Goal: Task Accomplishment & Management: Complete application form

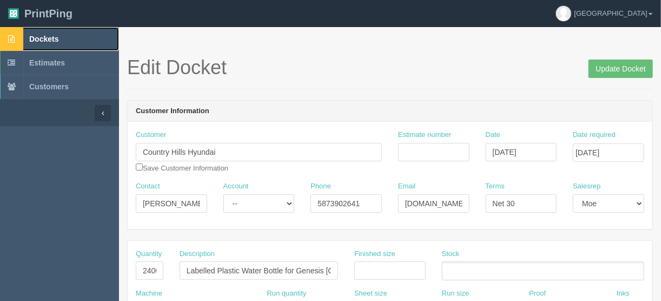
click at [46, 35] on span "Dockets" at bounding box center [43, 39] width 29 height 9
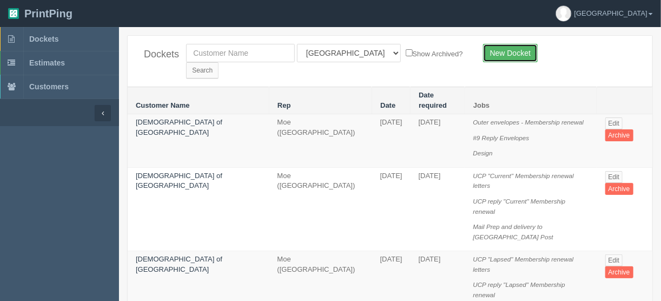
click at [500, 49] on link "New Docket" at bounding box center [510, 53] width 55 height 18
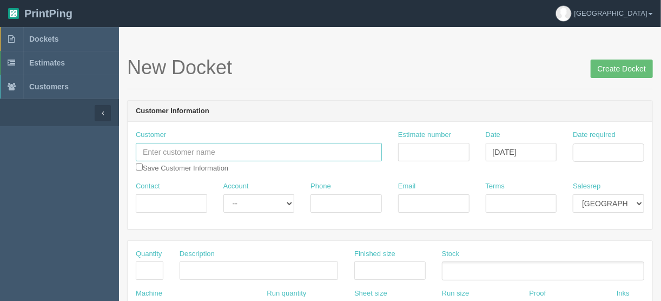
click at [148, 152] on input "text" at bounding box center [259, 152] width 246 height 18
paste input "Elders Knowledge Circle Society"
type input "Elders Knowledge Circle Society"
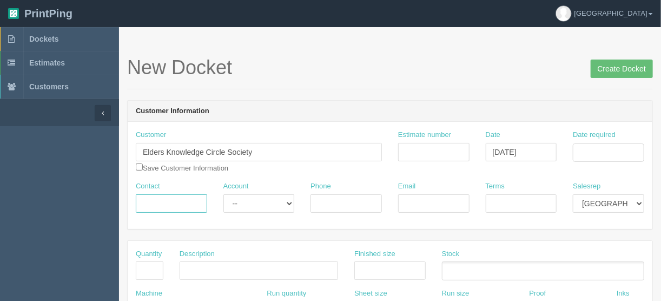
click at [159, 203] on input "Contact" at bounding box center [171, 203] width 71 height 18
paste input "[PERSON_NAME]"
type input "[PERSON_NAME]"
click at [318, 201] on input "Phone" at bounding box center [345, 203] width 71 height 18
paste input "5874388853"
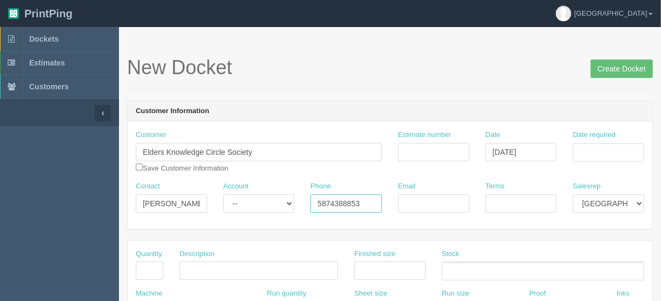
type input "5874388853"
click at [417, 202] on input "Email" at bounding box center [433, 203] width 71 height 18
paste input "[PERSON_NAME][EMAIL_ADDRESS][DOMAIN_NAME]"
type input "[PERSON_NAME][EMAIL_ADDRESS][DOMAIN_NAME]"
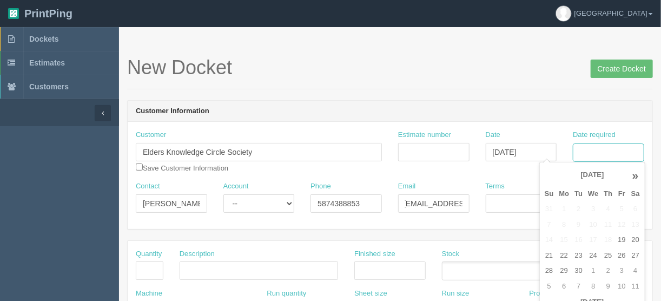
scroll to position [0, 0]
click at [594, 145] on input "Date required" at bounding box center [608, 152] width 71 height 18
click at [576, 270] on td "30" at bounding box center [578, 271] width 14 height 16
type input "[DATE]"
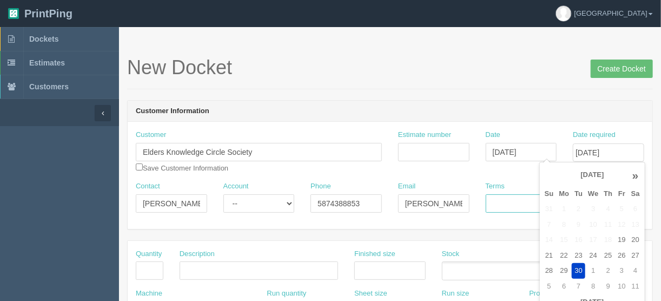
click at [509, 200] on input "Terms" at bounding box center [521, 203] width 71 height 18
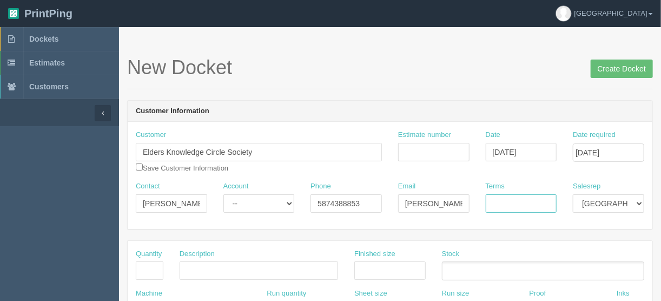
type input "COD"
click at [141, 267] on input "text" at bounding box center [150, 270] width 28 height 18
type input "1"
click at [182, 269] on input "text" at bounding box center [258, 270] width 158 height 18
paste input "Sublimated Table Cloth for 6' Table, Drape Style, 3 sided, Open Back"
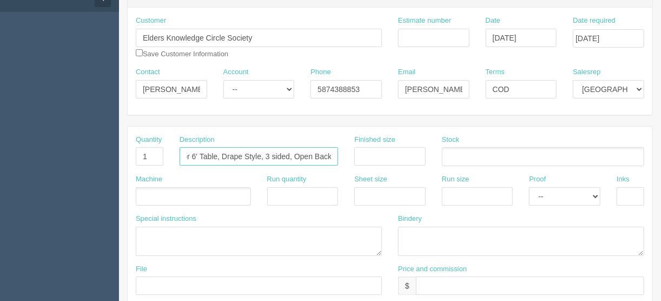
scroll to position [130, 0]
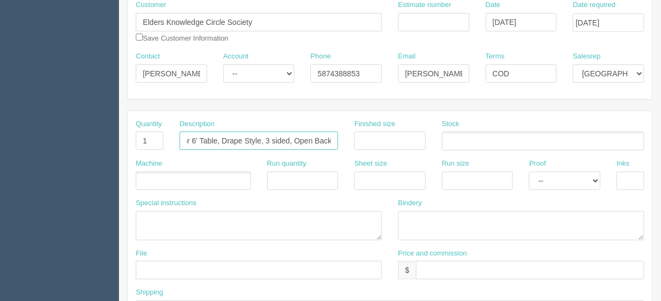
type input "Sublimated Table Cloth for 6' Table, Drape Style, 3 sided, Open Back"
click at [147, 175] on ul at bounding box center [193, 180] width 115 height 19
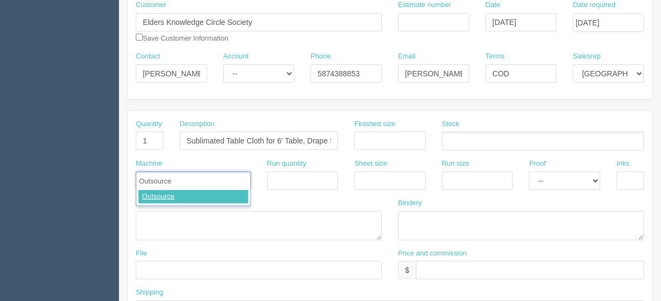
type input "Outsource`"
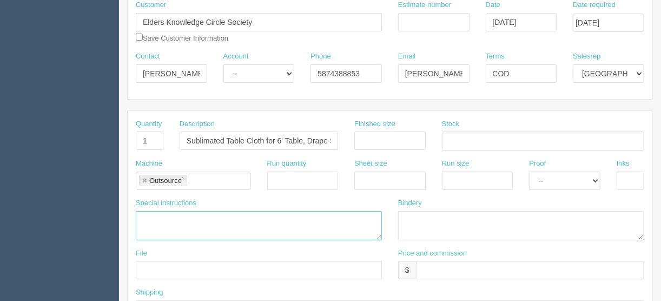
drag, startPoint x: 145, startPoint y: 213, endPoint x: 101, endPoint y: 192, distance: 48.6
click at [144, 212] on textarea at bounding box center [259, 225] width 246 height 29
click at [220, 217] on textarea "PO to Fiel: 1 table cloth #SU499-5 @ $119.99" at bounding box center [259, 225] width 246 height 29
click at [341, 220] on textarea "PO to Fiel: 1 table cloth 24H service #SU499-5 @ $119.99" at bounding box center [259, 225] width 246 height 29
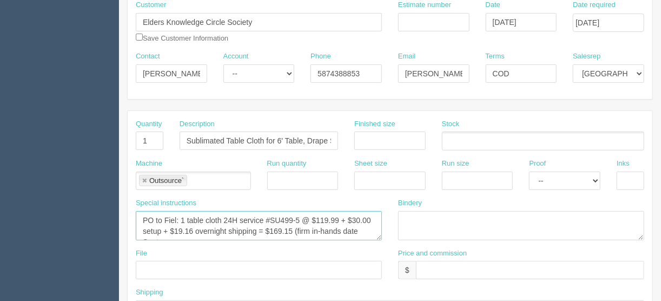
scroll to position [6, 0]
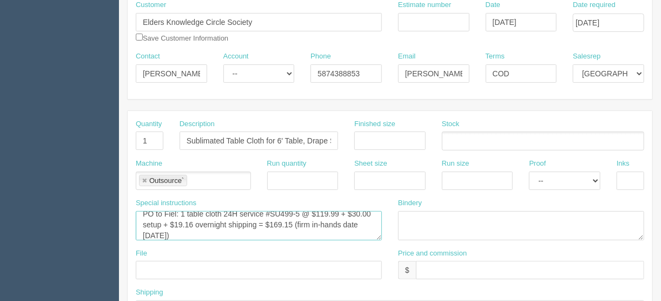
type textarea "PO to Fiel: 1 table cloth 24H service #SU499-5 @ $119.99 + $30.00 setup + $19.1…"
drag, startPoint x: 422, startPoint y: 269, endPoint x: 410, endPoint y: 268, distance: 11.5
click at [421, 269] on input "text" at bounding box center [530, 270] width 228 height 18
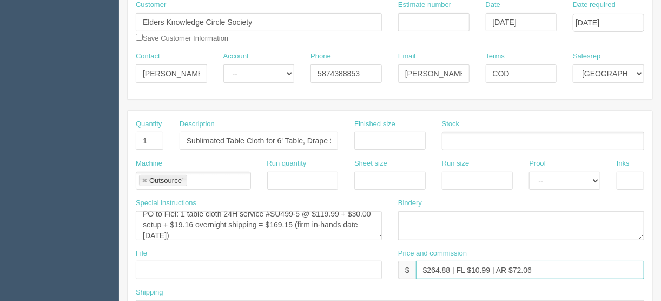
type input "$264.88 | FL $10.99 | AR $72.06"
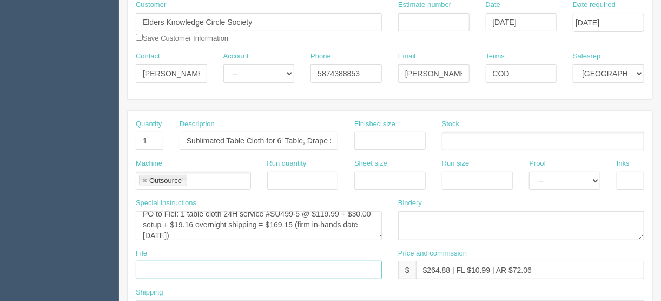
click at [147, 267] on input "text" at bounding box center [259, 270] width 246 height 18
type input "Emailed to vendor"
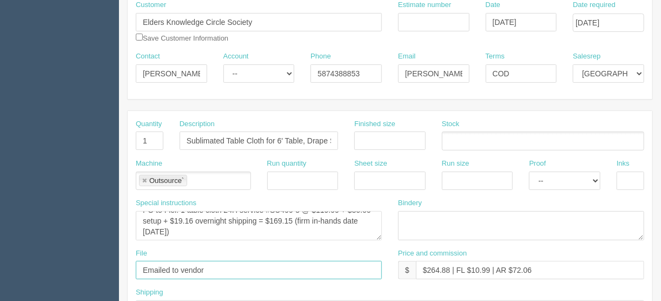
scroll to position [216, 0]
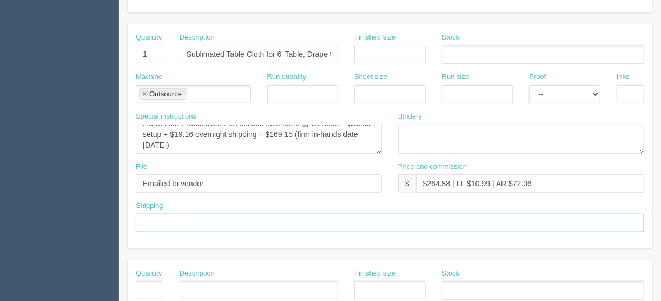
click at [162, 216] on input "text" at bounding box center [390, 223] width 508 height 18
type input "Call/email when ready"
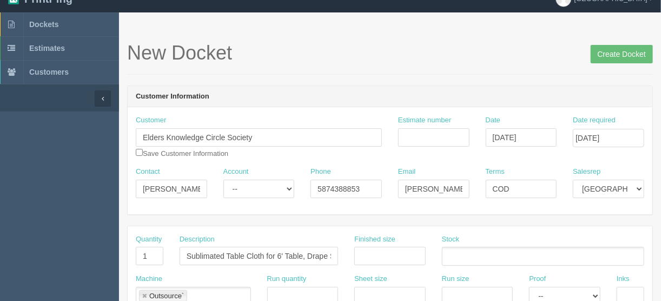
scroll to position [0, 0]
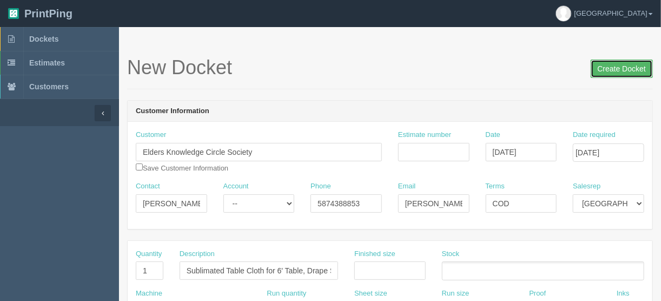
click at [620, 69] on input "Create Docket" at bounding box center [621, 68] width 62 height 18
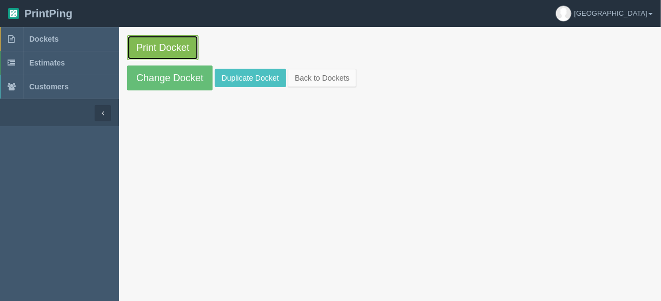
click at [164, 42] on link "Print Docket" at bounding box center [162, 47] width 71 height 25
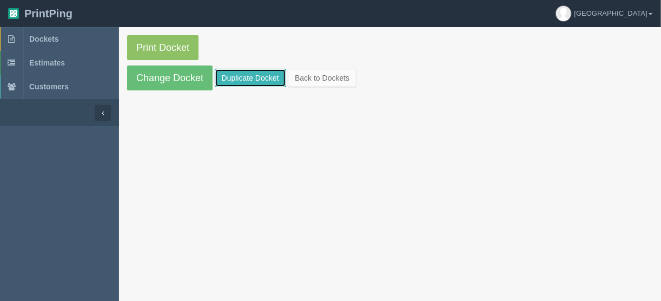
click at [248, 77] on link "Duplicate Docket" at bounding box center [250, 78] width 71 height 18
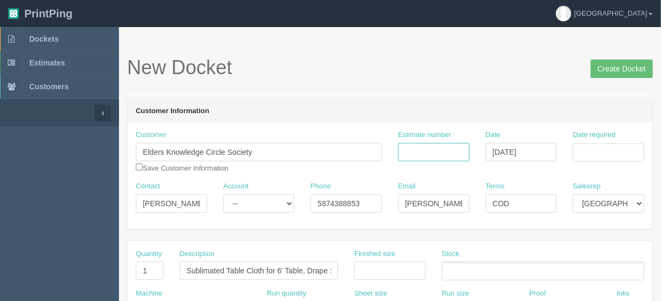
click at [424, 150] on input "Estimate number" at bounding box center [433, 152] width 71 height 18
drag, startPoint x: 403, startPoint y: 153, endPoint x: 387, endPoint y: 156, distance: 16.5
click at [403, 153] on input "Estimate number" at bounding box center [433, 152] width 71 height 18
type input "092611"
drag, startPoint x: 609, startPoint y: 151, endPoint x: 604, endPoint y: 155, distance: 6.2
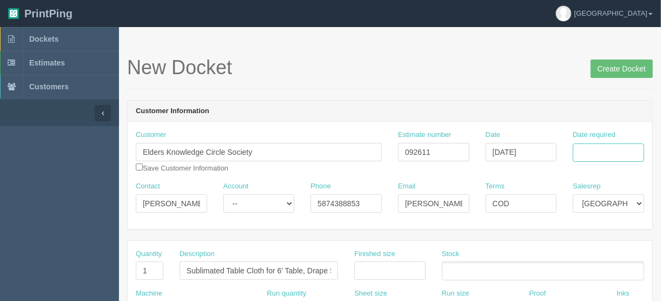
click at [609, 151] on input "Date required" at bounding box center [608, 152] width 71 height 18
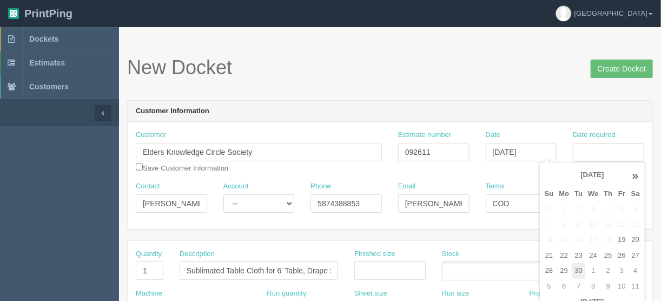
click at [577, 267] on td "30" at bounding box center [578, 271] width 14 height 16
type input "[DATE]"
click at [418, 74] on h1 "New Docket Create Docket" at bounding box center [390, 68] width 526 height 22
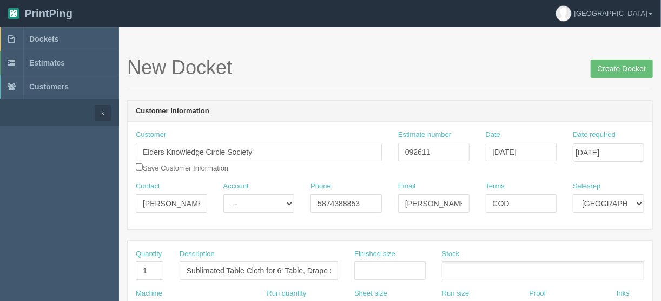
scroll to position [43, 0]
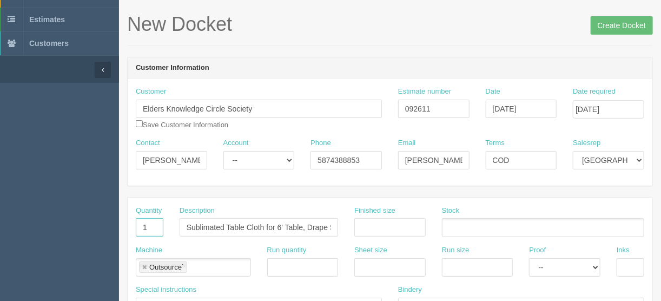
drag, startPoint x: 150, startPoint y: 224, endPoint x: 107, endPoint y: 228, distance: 42.9
type input "2"
type input "Pull up banners"
click at [400, 226] on input "text" at bounding box center [389, 227] width 71 height 18
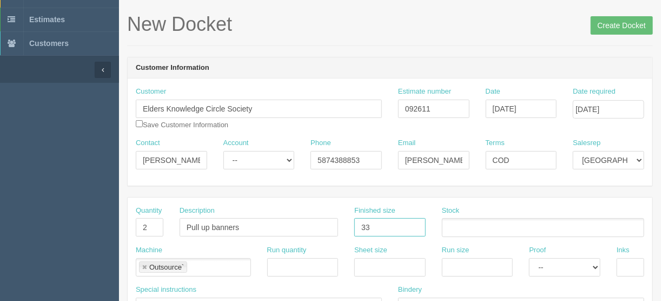
type input "33.5" x 84.25""
click at [141, 267] on link at bounding box center [144, 267] width 6 height 7
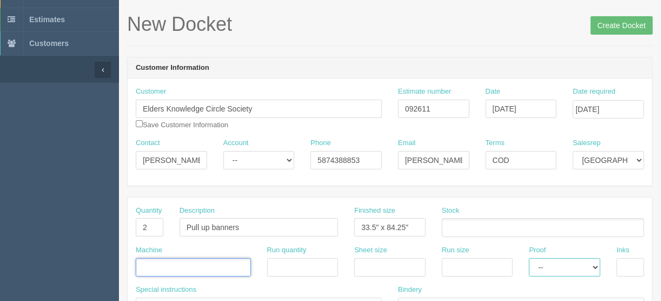
click at [596, 265] on select "-- Email Hard Copy" at bounding box center [564, 267] width 71 height 18
select select "Hard Copy"
click at [529, 258] on select "-- Email Hard Copy" at bounding box center [564, 267] width 71 height 18
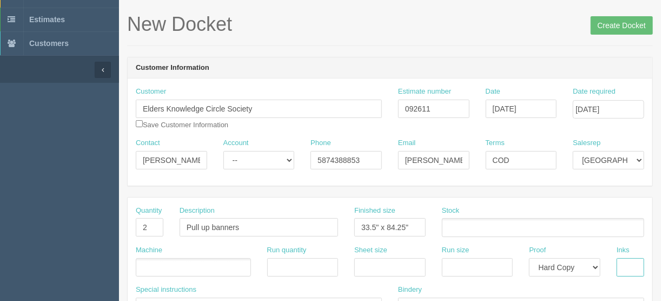
click at [633, 267] on input "text" at bounding box center [630, 267] width 28 height 18
type input "4/0"
click at [466, 225] on ul at bounding box center [543, 227] width 202 height 19
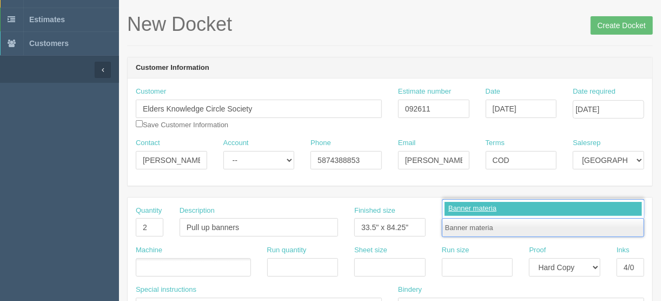
type input "Banner material"
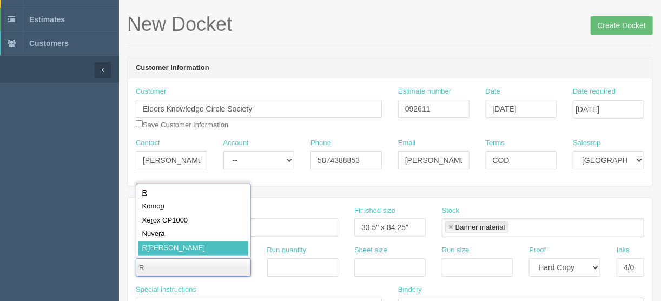
type input "R"
type input "[PERSON_NAME]"
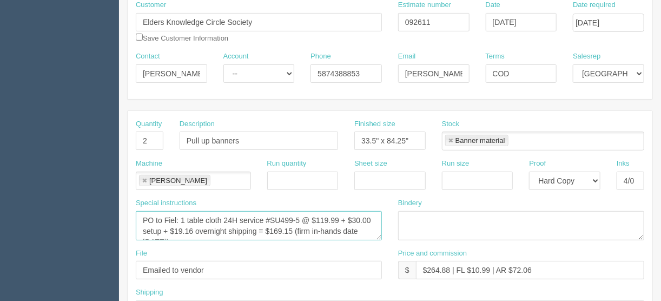
scroll to position [11, 0]
drag, startPoint x: 141, startPoint y: 214, endPoint x: 321, endPoint y: 230, distance: 181.3
click at [321, 230] on textarea "PO to Fiel: 1 table cloth 24H service #SU499-5 @ $119.99 + $30.00 setup + $19.1…" at bounding box center [259, 225] width 246 height 29
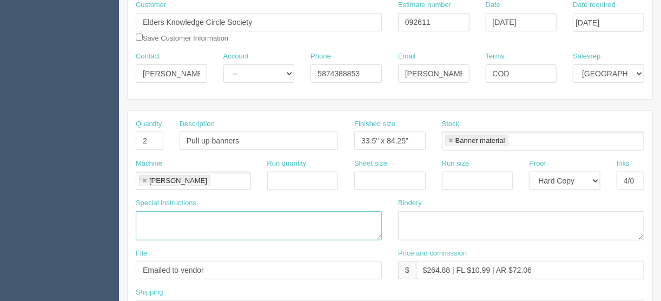
scroll to position [0, 0]
drag, startPoint x: 449, startPoint y: 266, endPoint x: 434, endPoint y: 263, distance: 15.5
click at [427, 264] on input "$264.88 | FL $10.99 | AR $72.06" at bounding box center [530, 270] width 228 height 18
drag, startPoint x: 488, startPoint y: 265, endPoint x: 471, endPoint y: 266, distance: 16.2
click at [471, 266] on input "$620.00 | FL $10.99 | AR $72.06" at bounding box center [530, 270] width 228 height 18
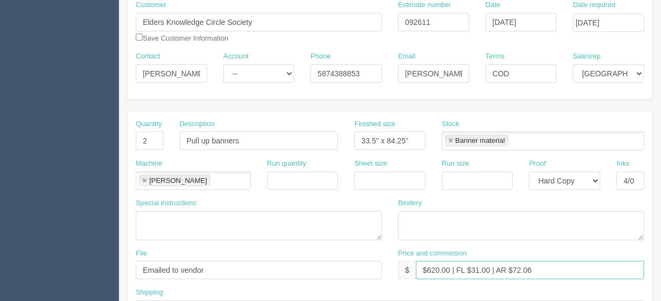
drag, startPoint x: 539, startPoint y: 263, endPoint x: 568, endPoint y: 262, distance: 28.7
click at [539, 263] on input "$620.00 | FL $31.00 | AR $72.06" at bounding box center [530, 270] width 228 height 18
drag, startPoint x: 544, startPoint y: 271, endPoint x: 513, endPoint y: 265, distance: 31.4
click at [513, 265] on input "$620.00 | FL $31.00 | AR $72.06" at bounding box center [530, 270] width 228 height 18
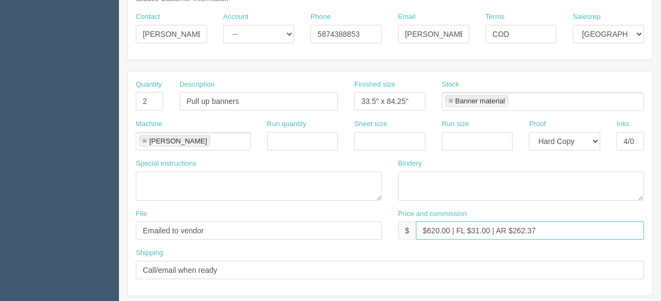
scroll to position [216, 0]
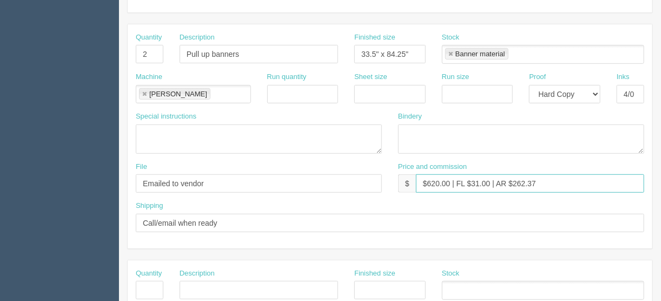
type input "$620.00 | FL $31.00 | AR $262.37"
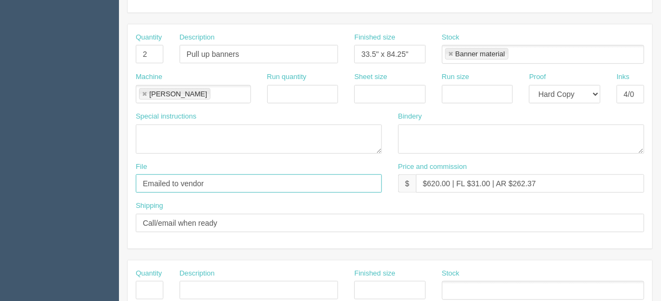
drag, startPoint x: 212, startPoint y: 174, endPoint x: 34, endPoint y: 192, distance: 179.9
click at [78, 183] on section "Dockets Estimates Customers" at bounding box center [330, 288] width 661 height 955
type input "files@allrush.ca"
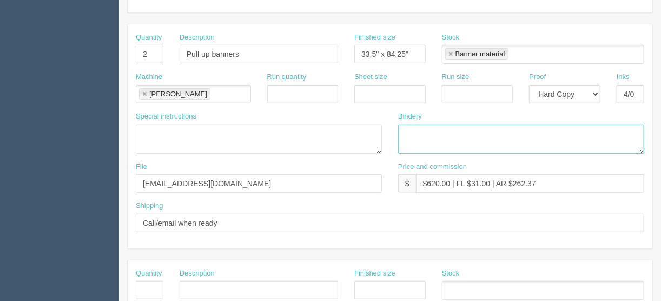
click at [401, 124] on textarea at bounding box center [521, 138] width 246 height 29
type textarea "ARB - Trim and assemble - $60.00"
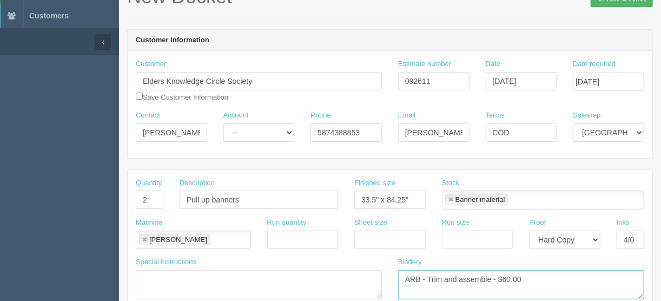
scroll to position [0, 0]
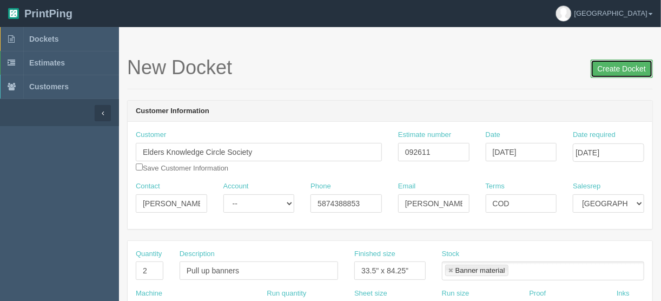
click at [613, 65] on input "Create Docket" at bounding box center [621, 68] width 62 height 18
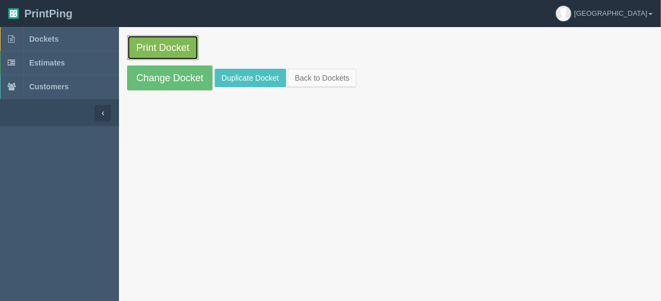
click at [155, 45] on link "Print Docket" at bounding box center [162, 47] width 71 height 25
